Goal: Task Accomplishment & Management: Complete application form

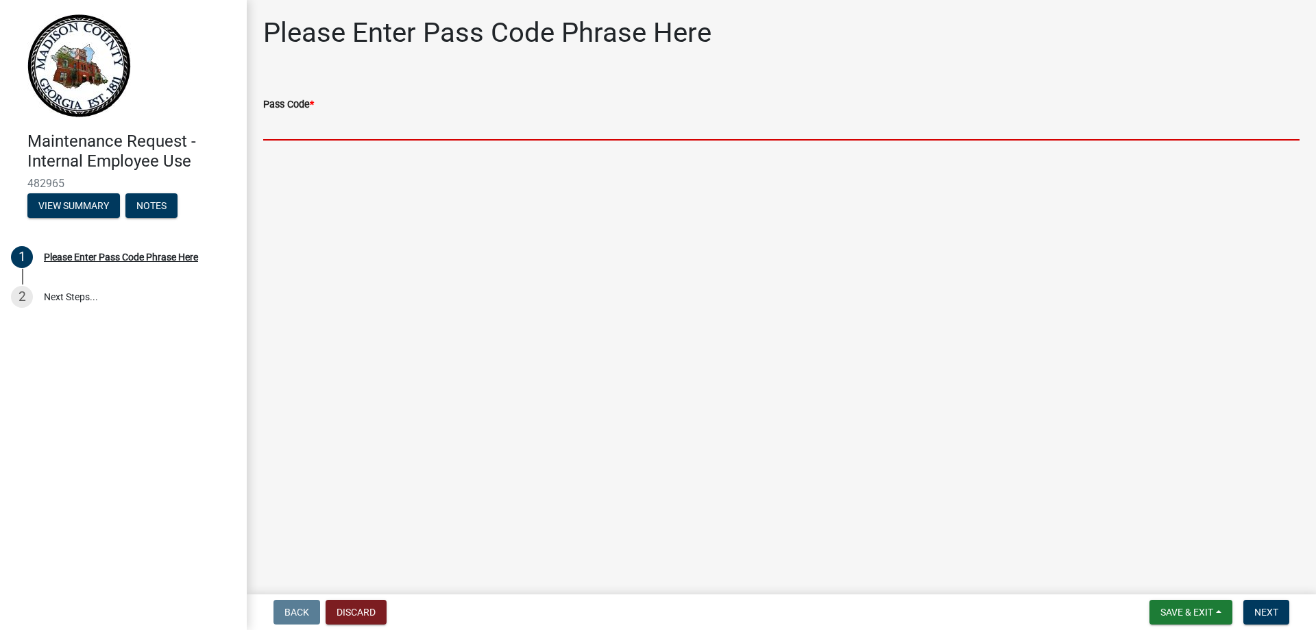
click at [281, 128] on input "Pass Code *" at bounding box center [781, 126] width 1036 height 28
type input "bgmr2025"
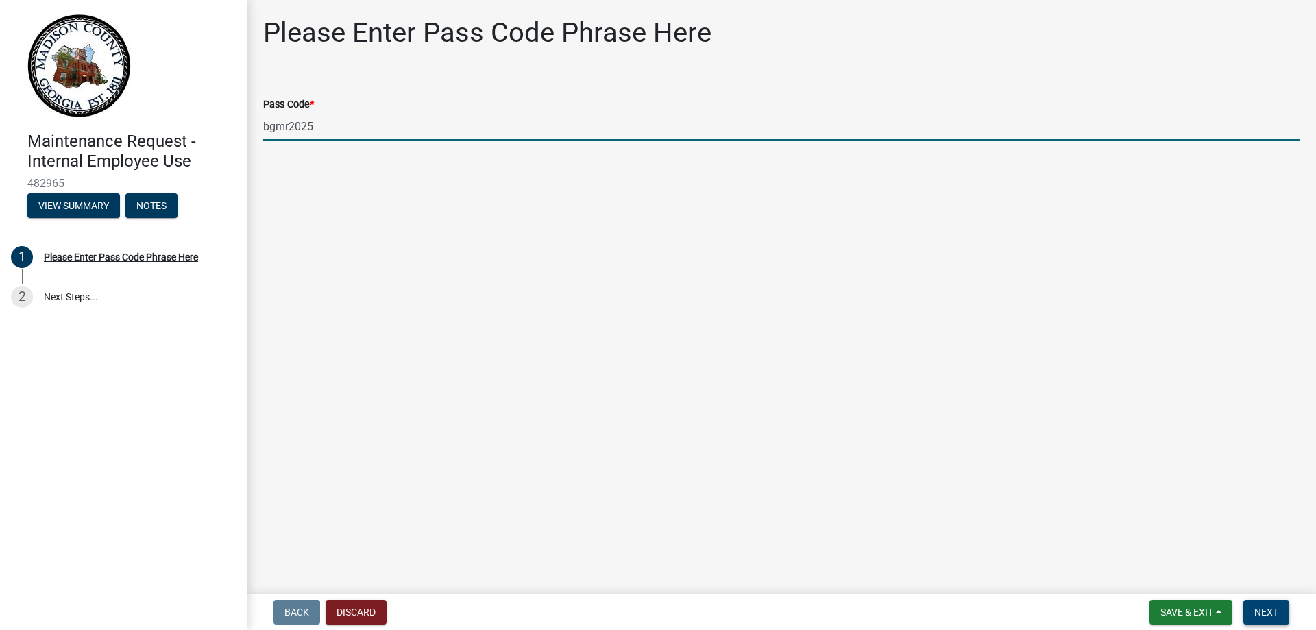
click at [1271, 611] on span "Next" at bounding box center [1266, 611] width 24 height 11
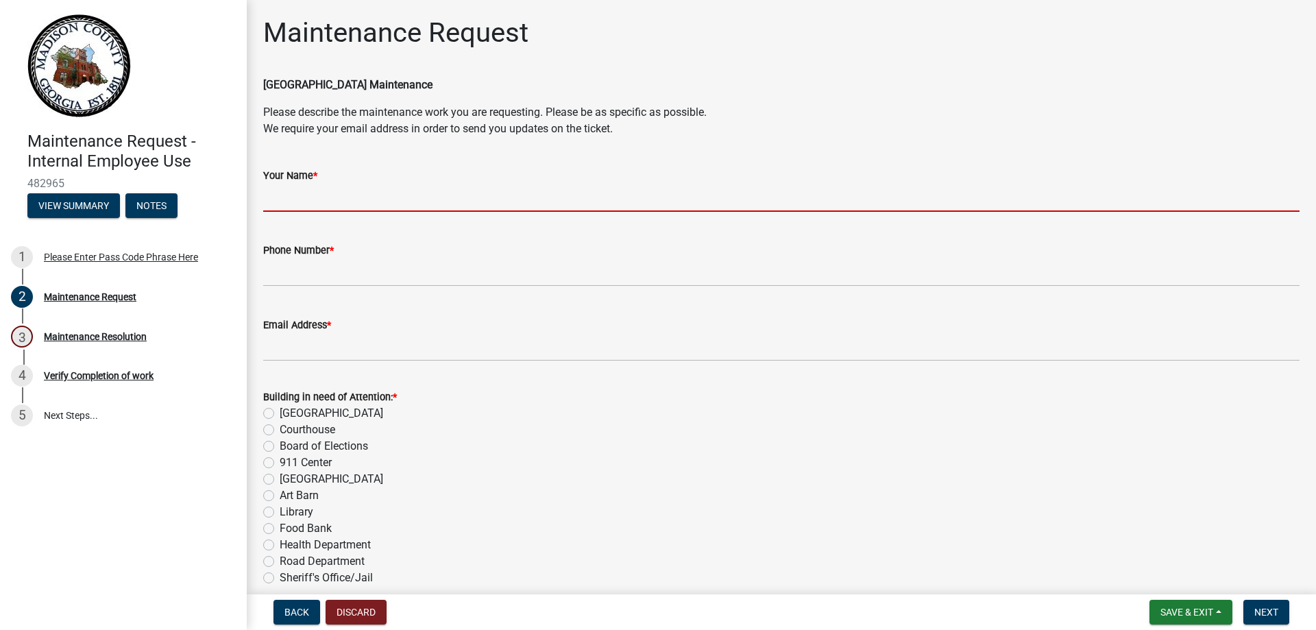
click at [362, 195] on input "Your Name *" at bounding box center [781, 198] width 1036 height 28
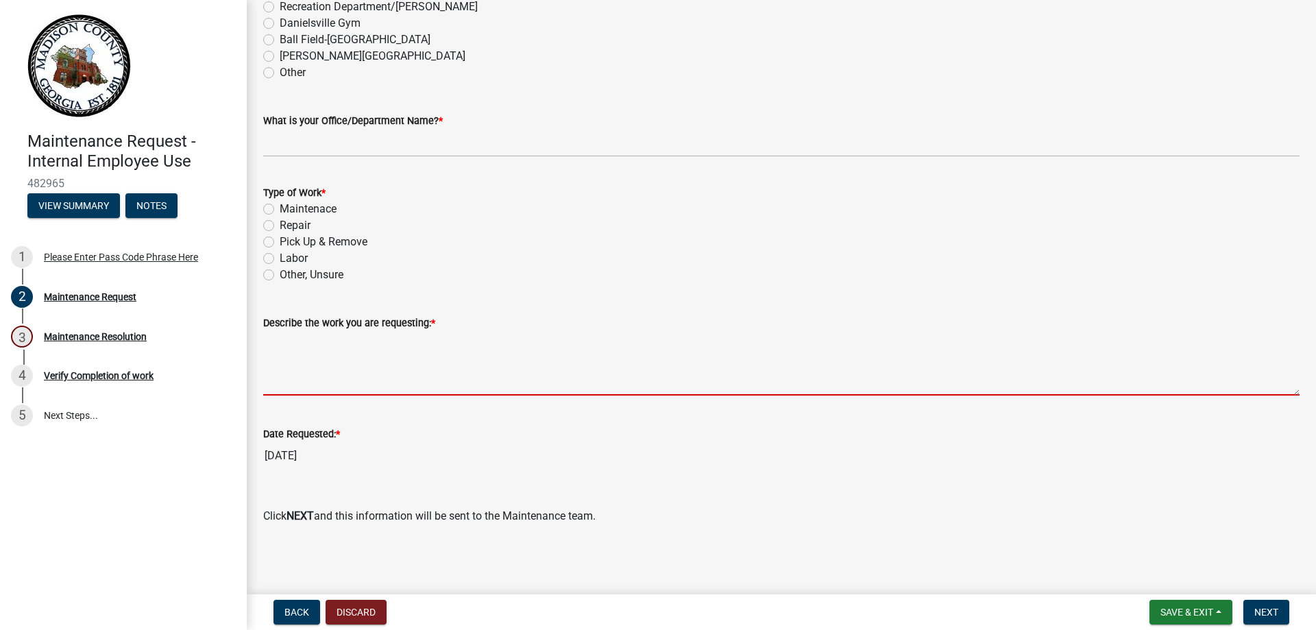
click at [352, 371] on textarea "Describe the work you are requesting: *" at bounding box center [781, 363] width 1036 height 64
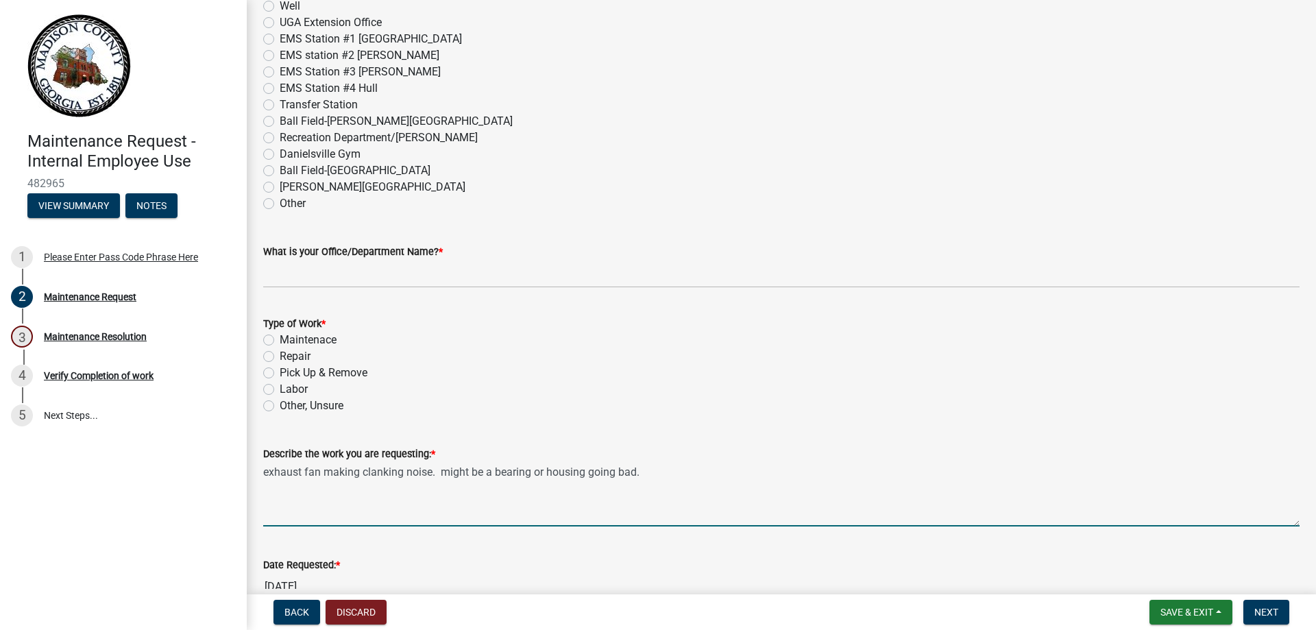
scroll to position [713, 0]
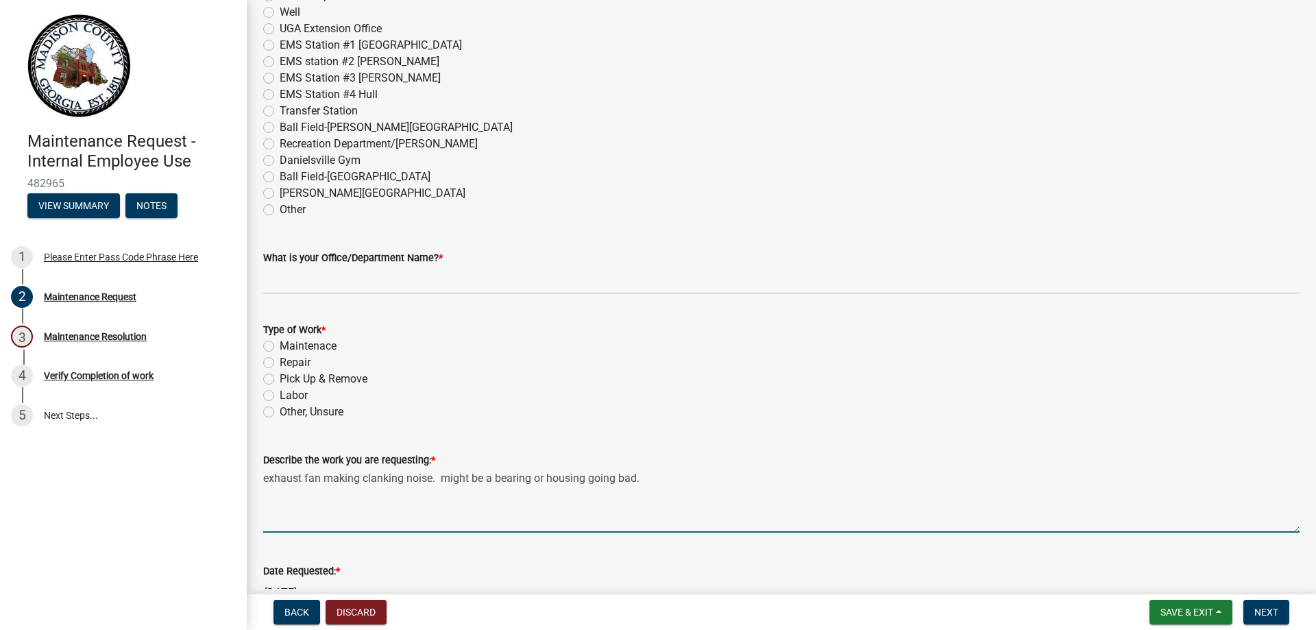
type textarea "exhaust fan making clanking noise. might be a bearing or housing going bad."
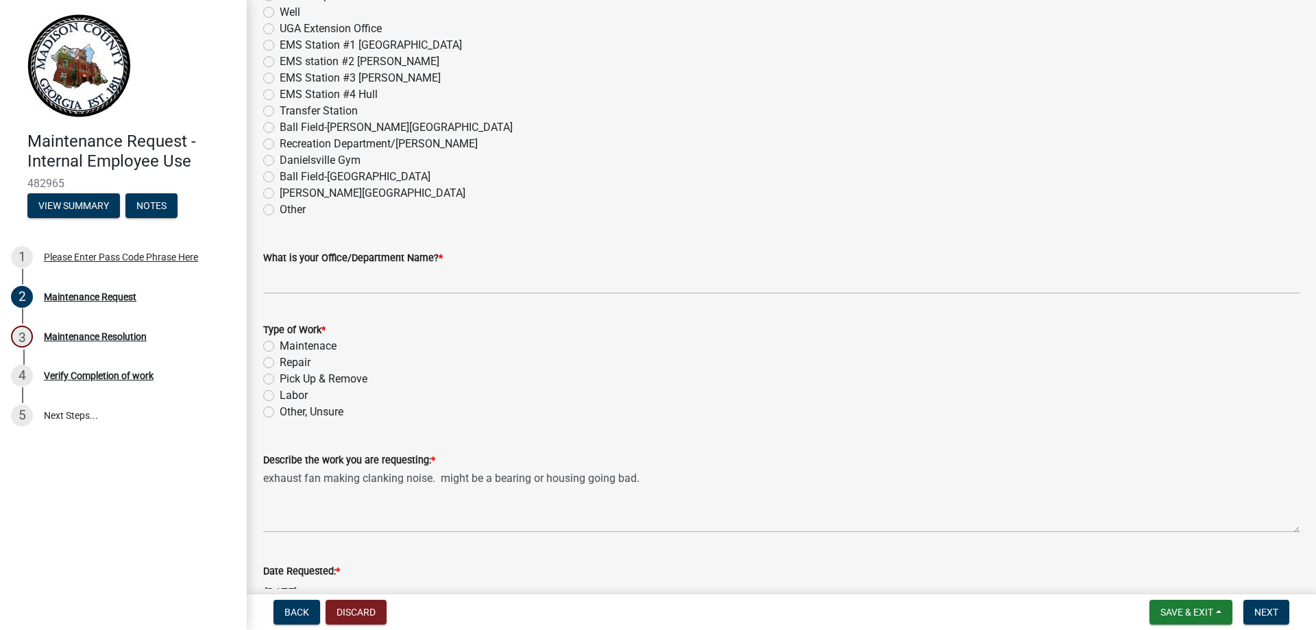
click at [284, 366] on label "Repair" at bounding box center [295, 362] width 31 height 16
click at [284, 363] on input "Repair" at bounding box center [284, 358] width 9 height 9
radio input "true"
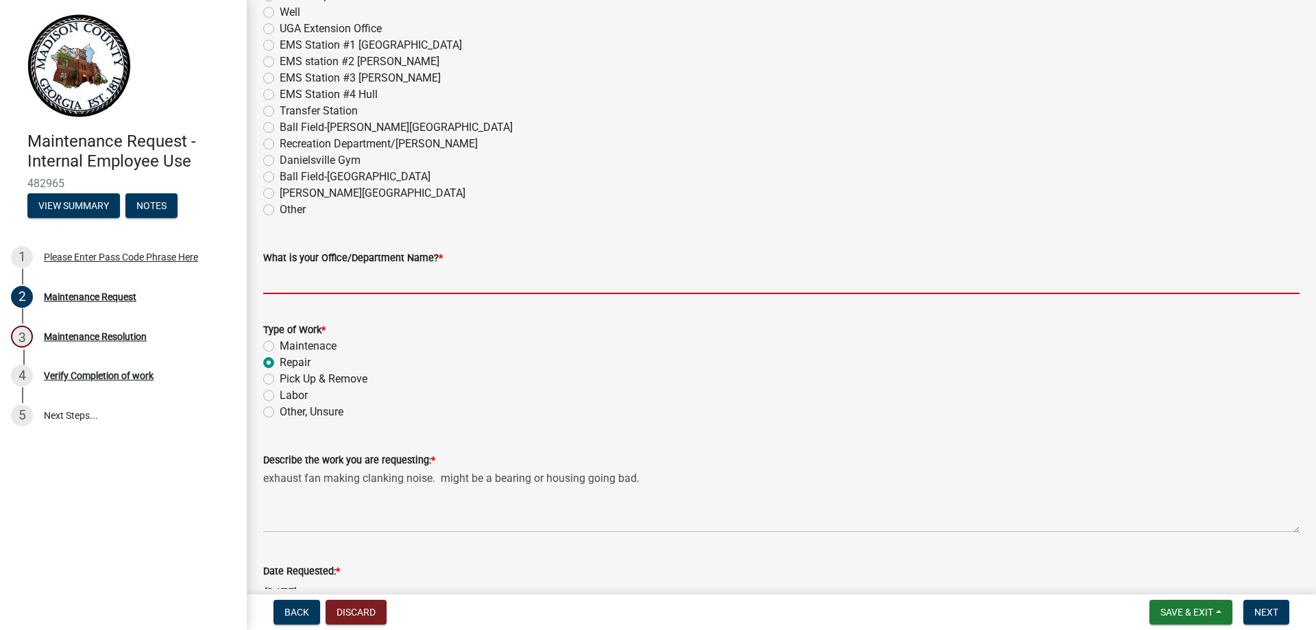
click at [343, 282] on input "What is your Office/Department Name? *" at bounding box center [781, 280] width 1036 height 28
type input "Recreation"
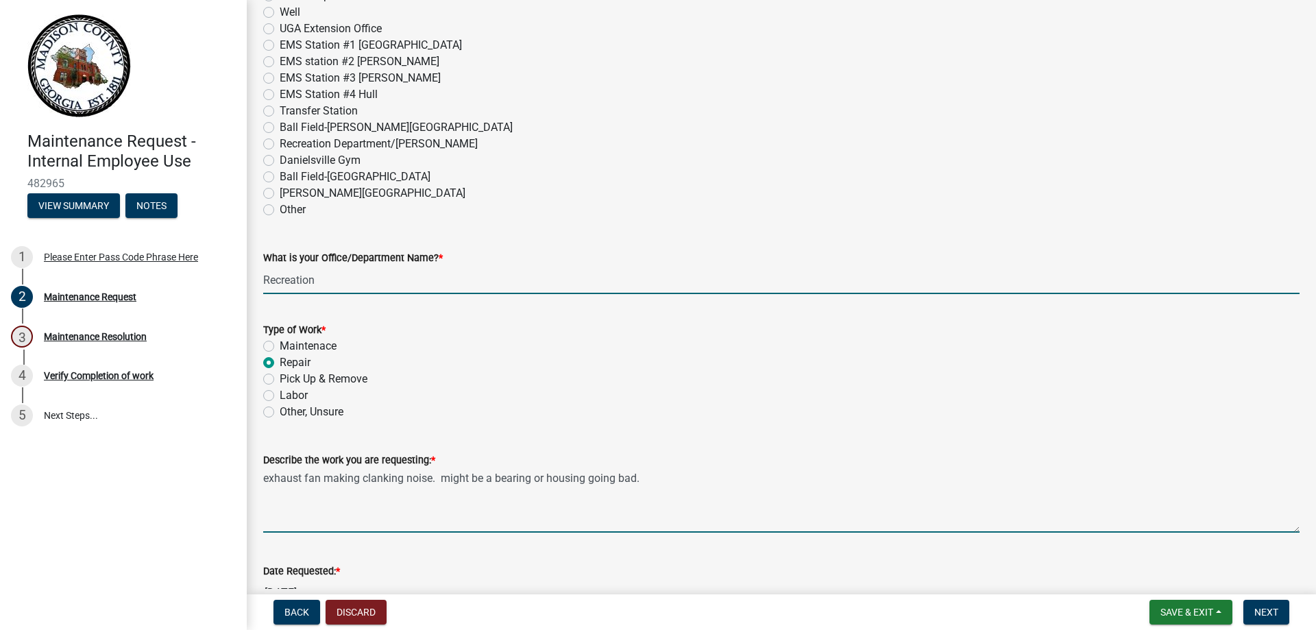
click at [650, 473] on textarea "exhaust fan making clanking noise. might be a bearing or housing going bad." at bounding box center [781, 500] width 1036 height 64
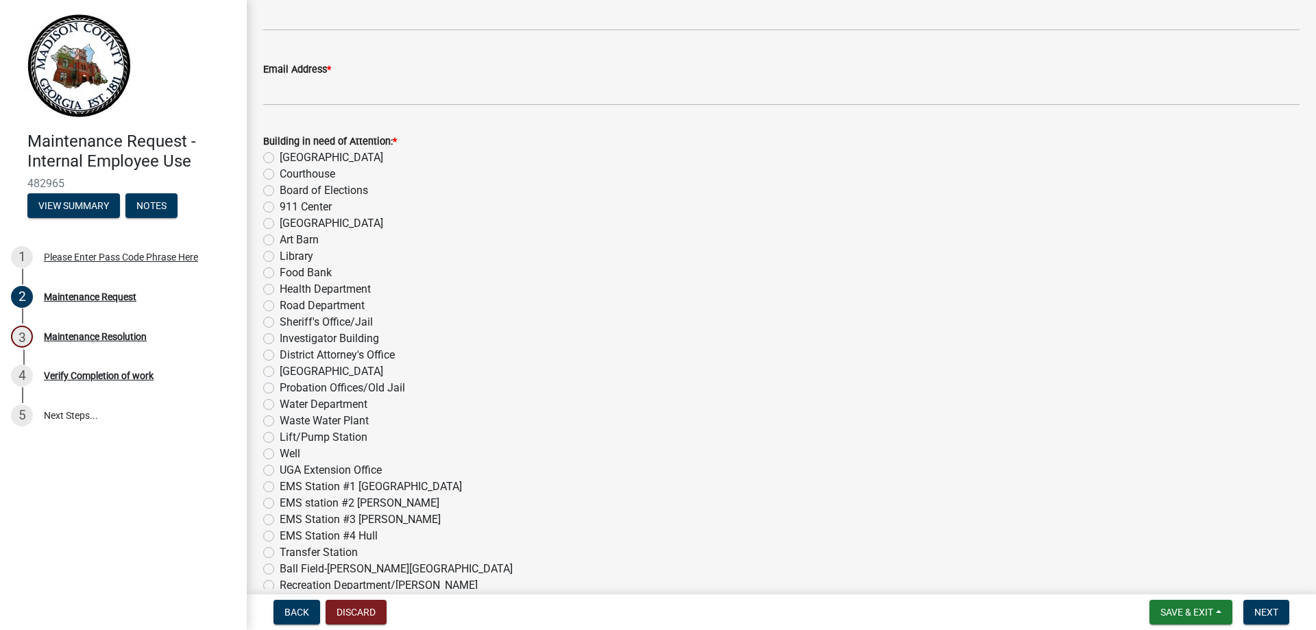
scroll to position [302, 0]
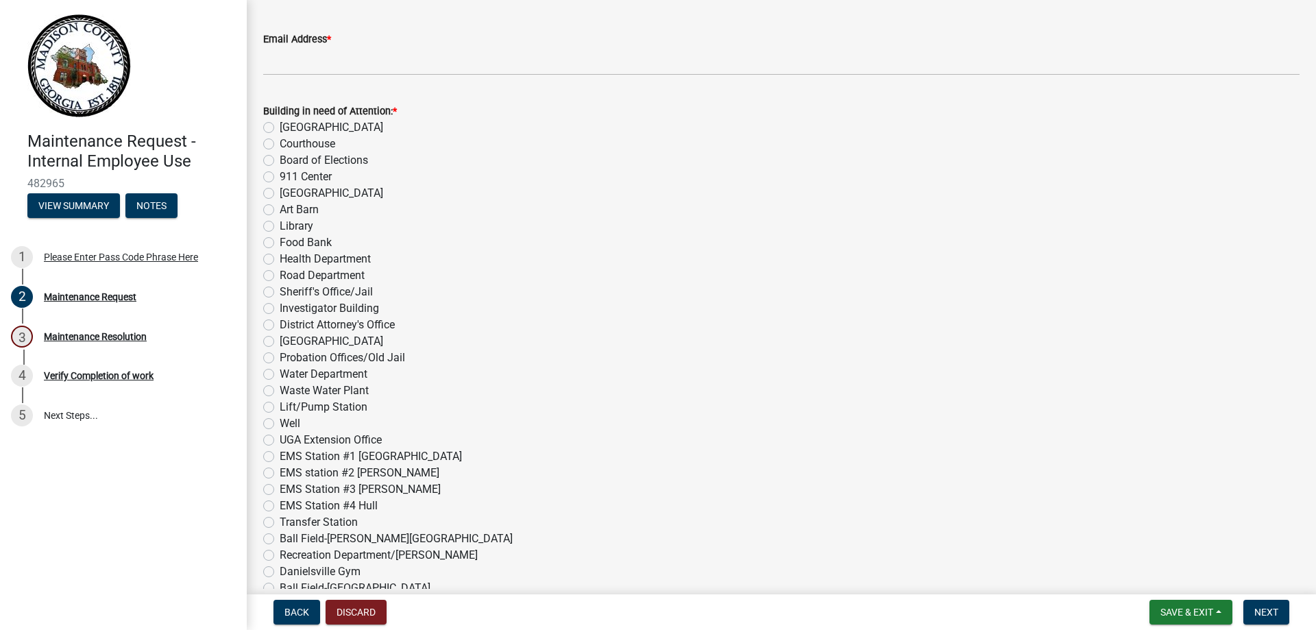
type textarea "Lower concession stand at shop - exhaust fan making clanking noise. might be a …"
click at [280, 550] on label "Recreation Department/[PERSON_NAME]" at bounding box center [379, 555] width 198 height 16
click at [280, 550] on input "Recreation Department/[PERSON_NAME]" at bounding box center [284, 551] width 9 height 9
radio input "true"
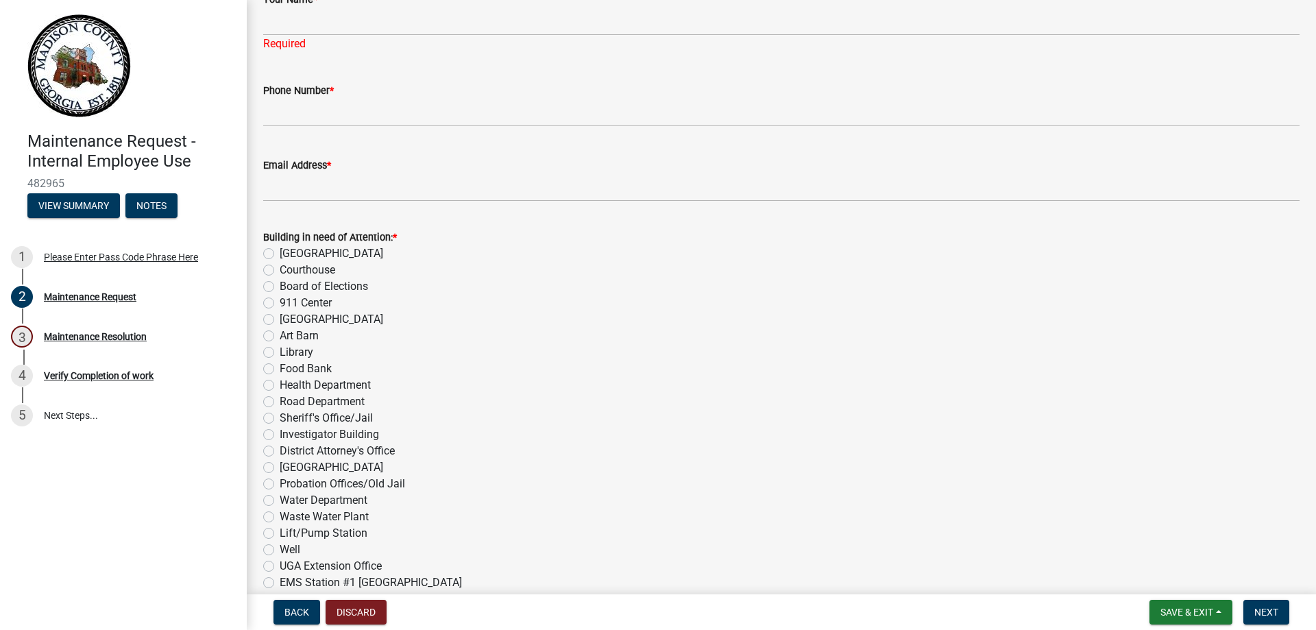
scroll to position [28, 0]
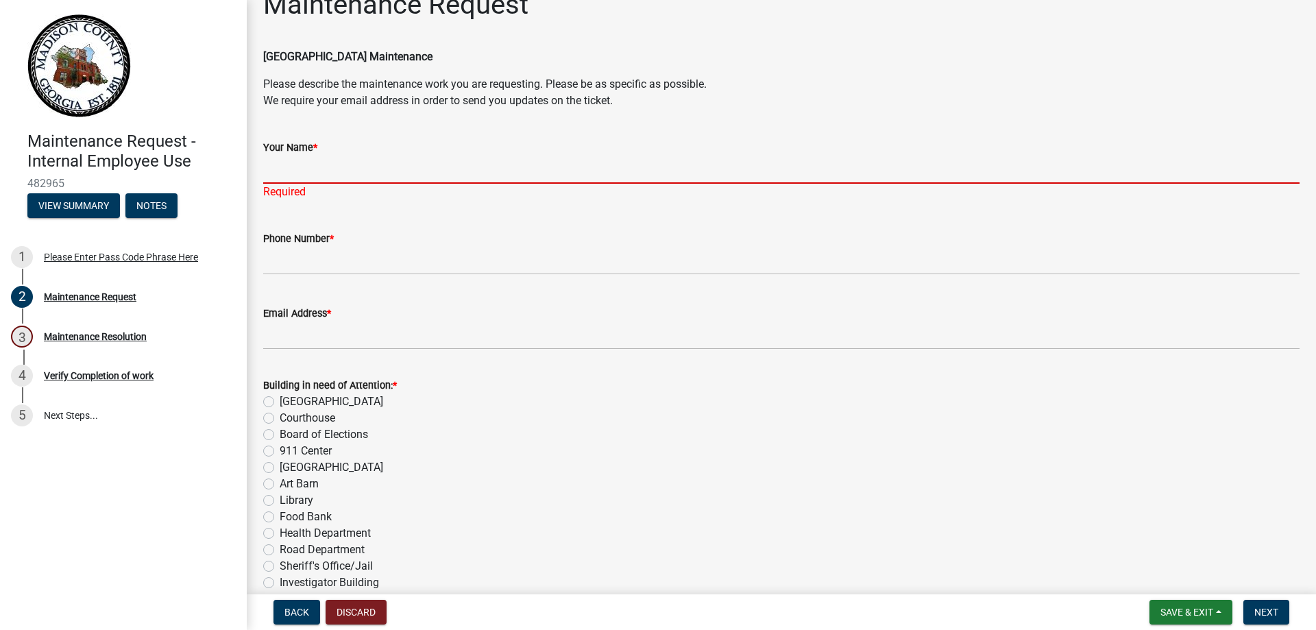
click at [335, 172] on input "Your Name *" at bounding box center [781, 170] width 1036 height 28
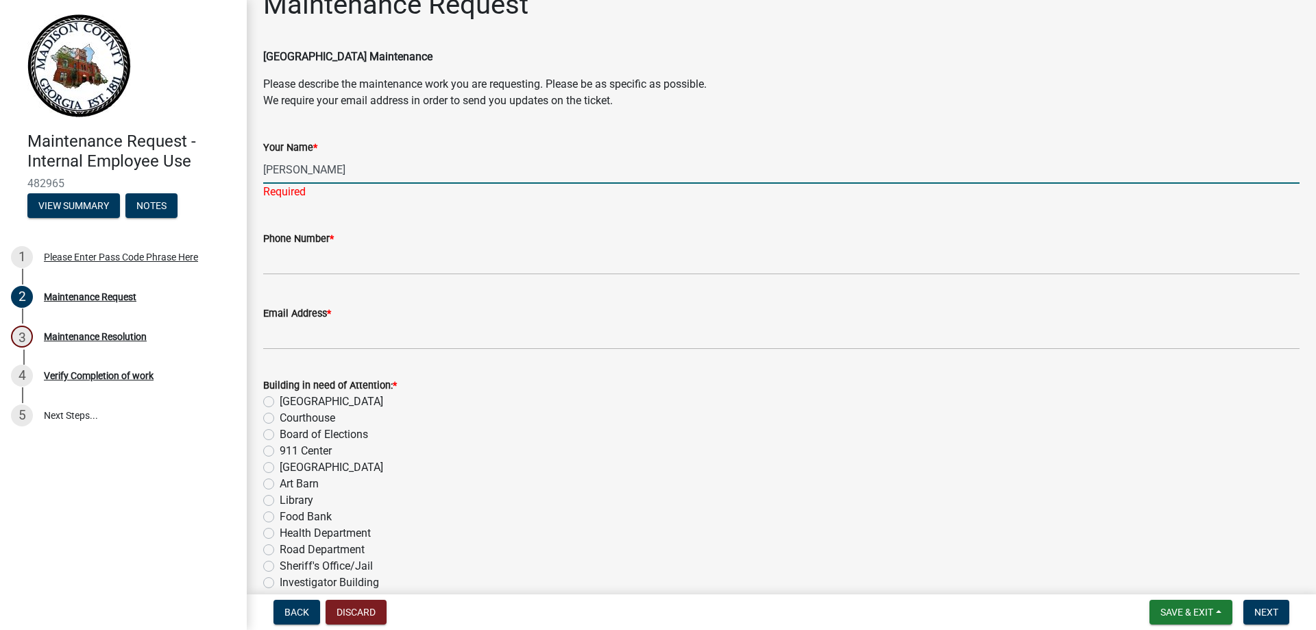
type input "[PERSON_NAME]"
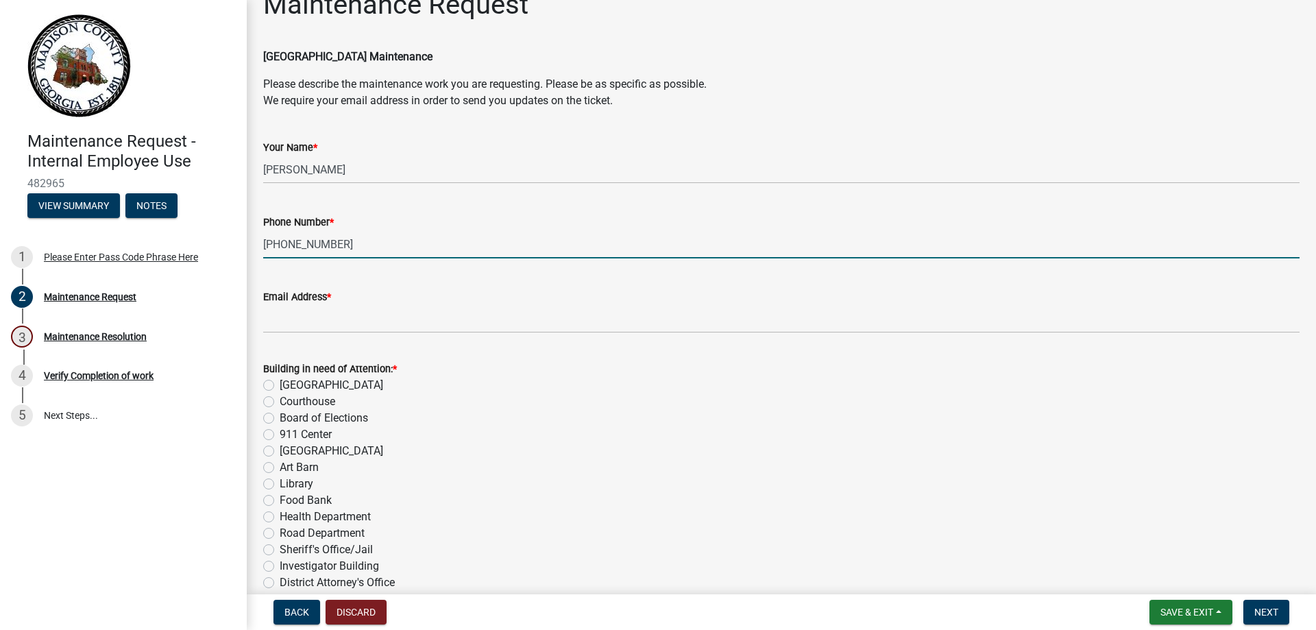
type input "[PHONE_NUMBER]"
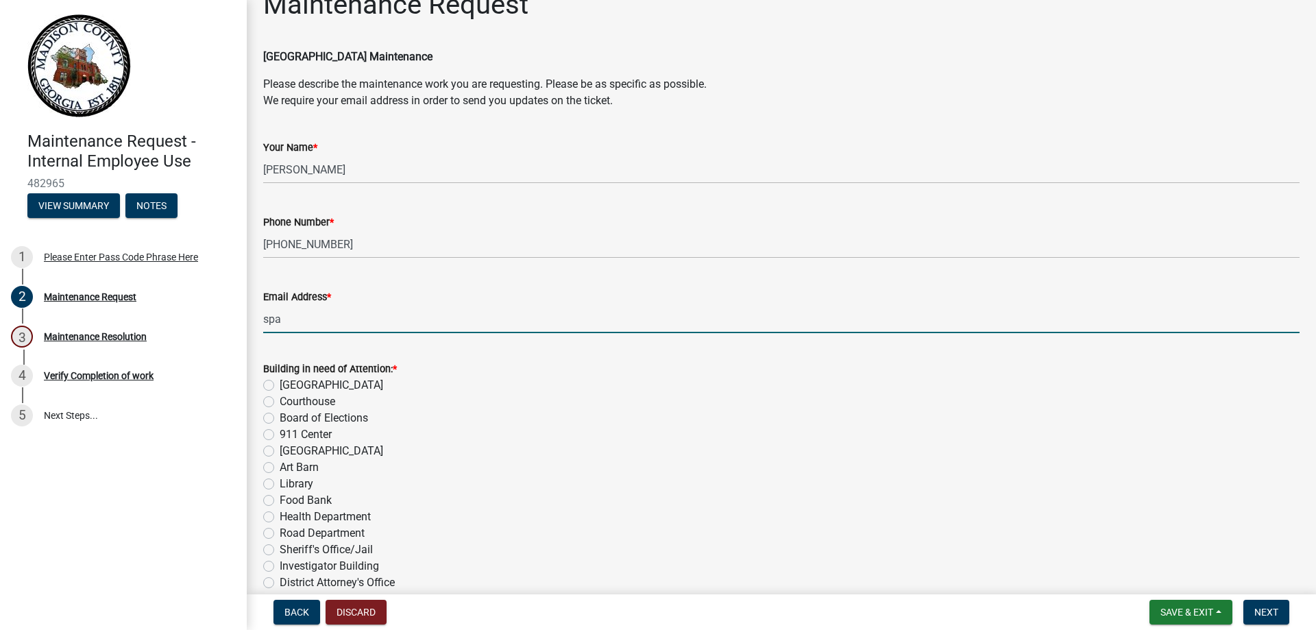
type input "[EMAIL_ADDRESS][DOMAIN_NAME]"
click at [1274, 612] on span "Next" at bounding box center [1266, 611] width 24 height 11
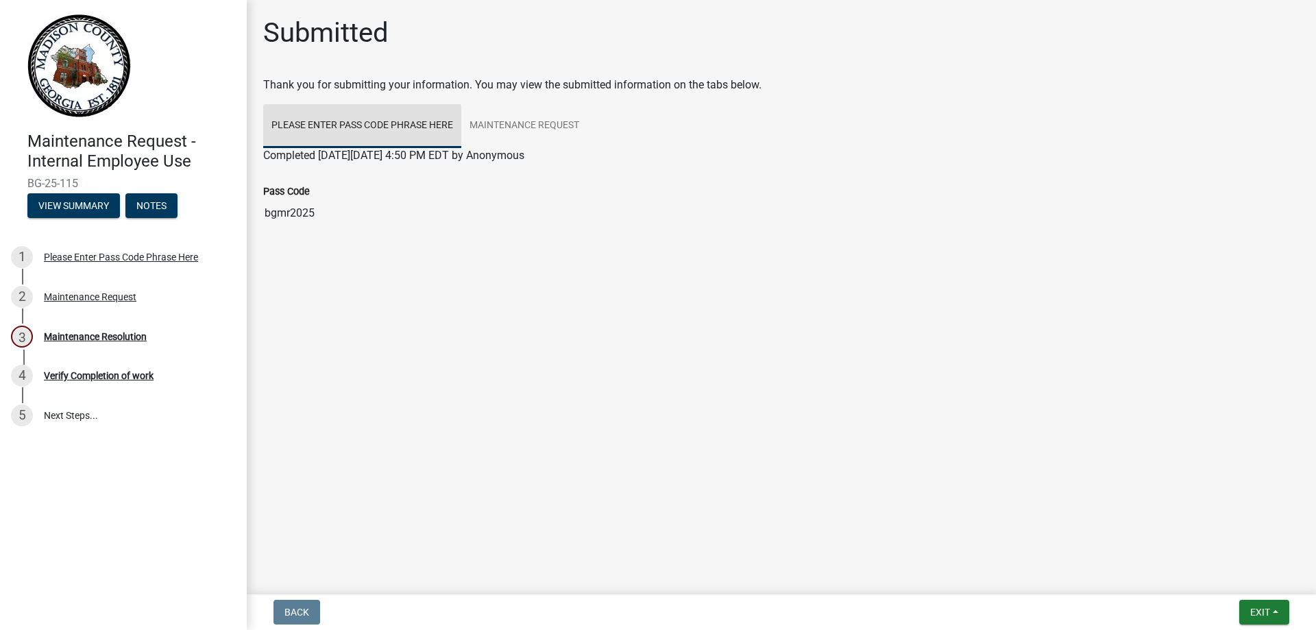
click at [300, 126] on link "Please Enter Pass Code Phrase Here" at bounding box center [362, 126] width 198 height 44
